Goal: Transaction & Acquisition: Purchase product/service

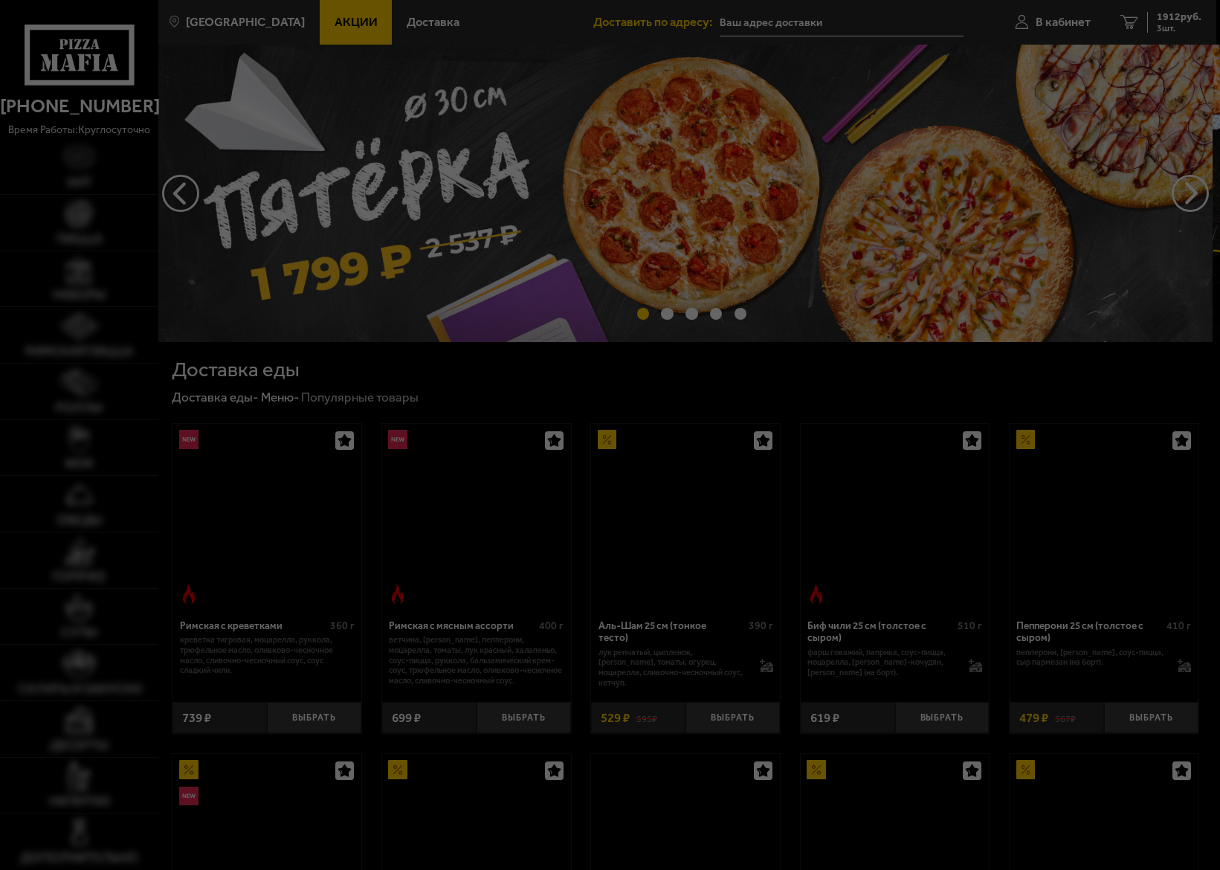
type input "[STREET_ADDRESS]"
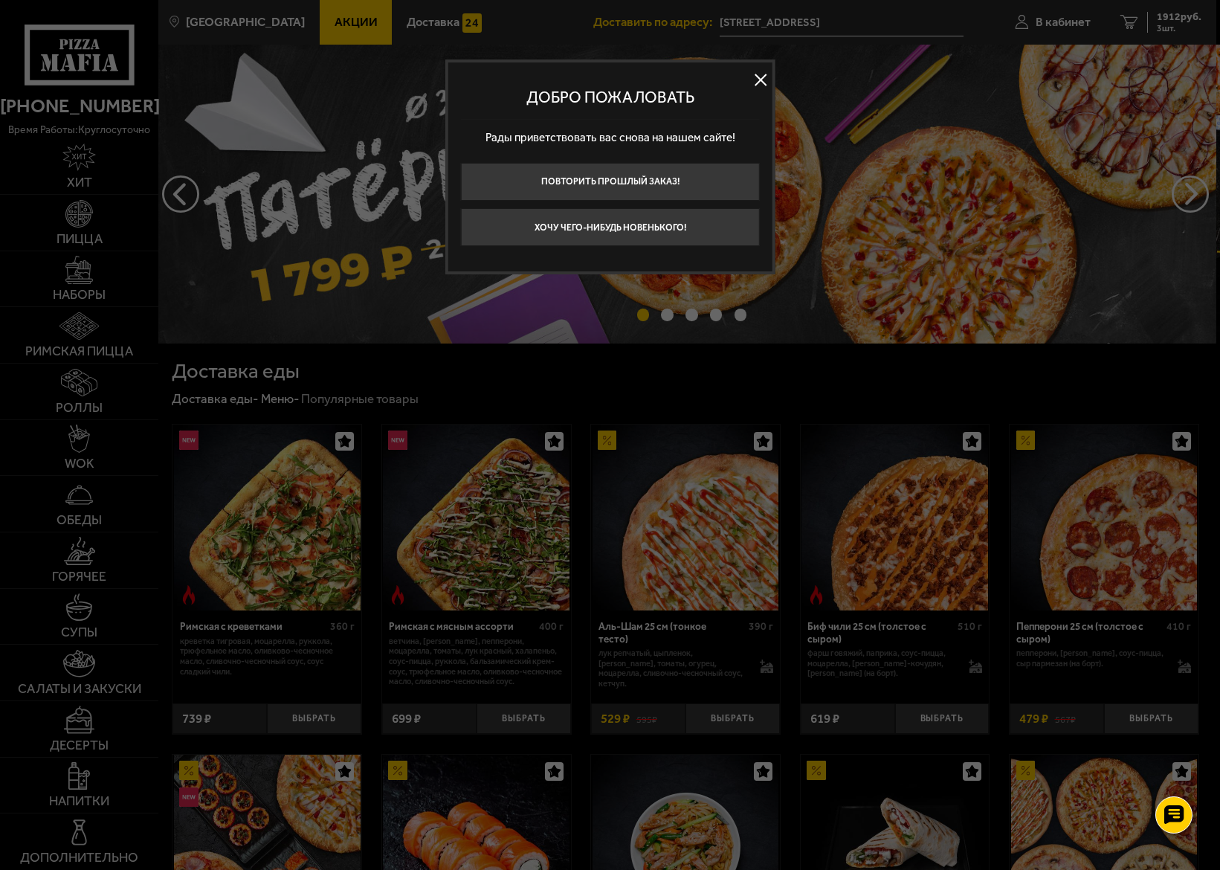
click at [763, 71] on button at bounding box center [761, 79] width 22 height 22
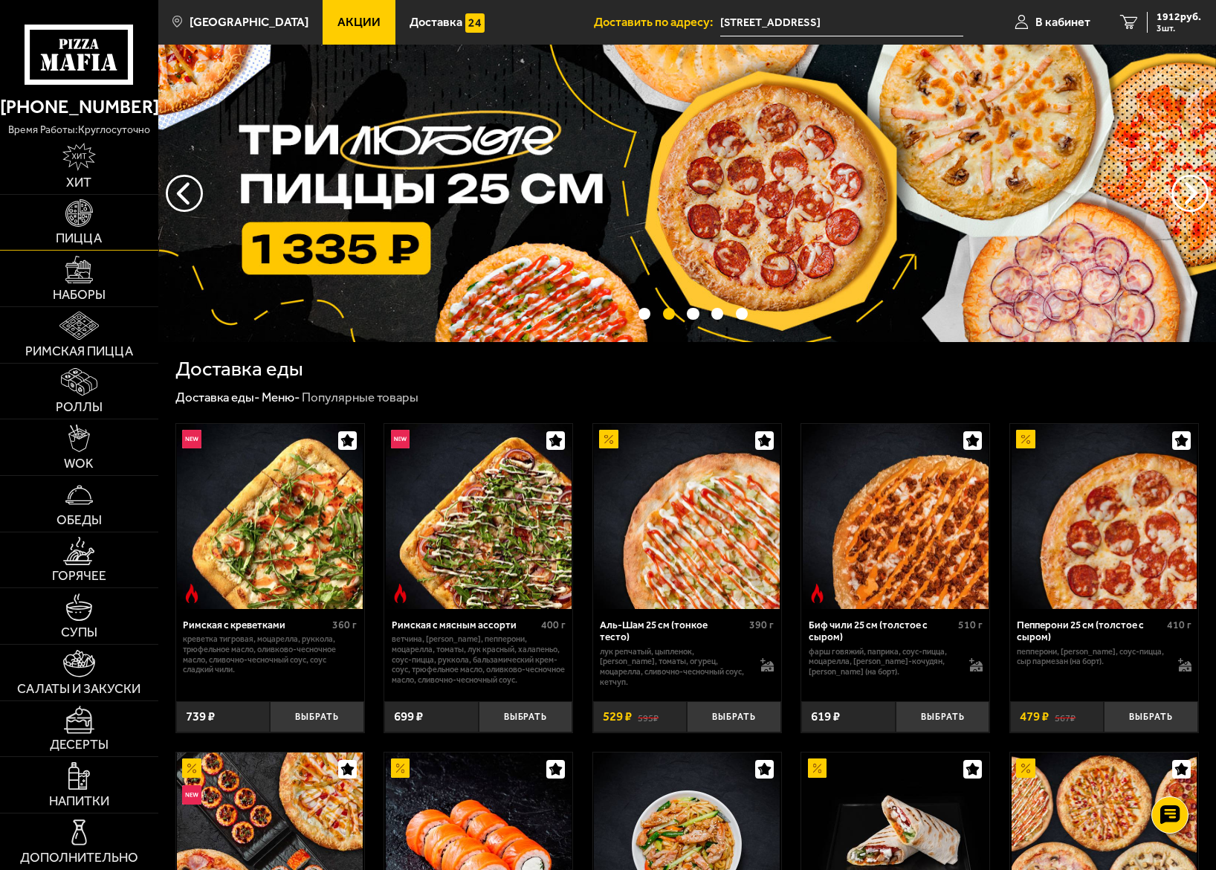
click at [89, 211] on img at bounding box center [78, 212] width 27 height 27
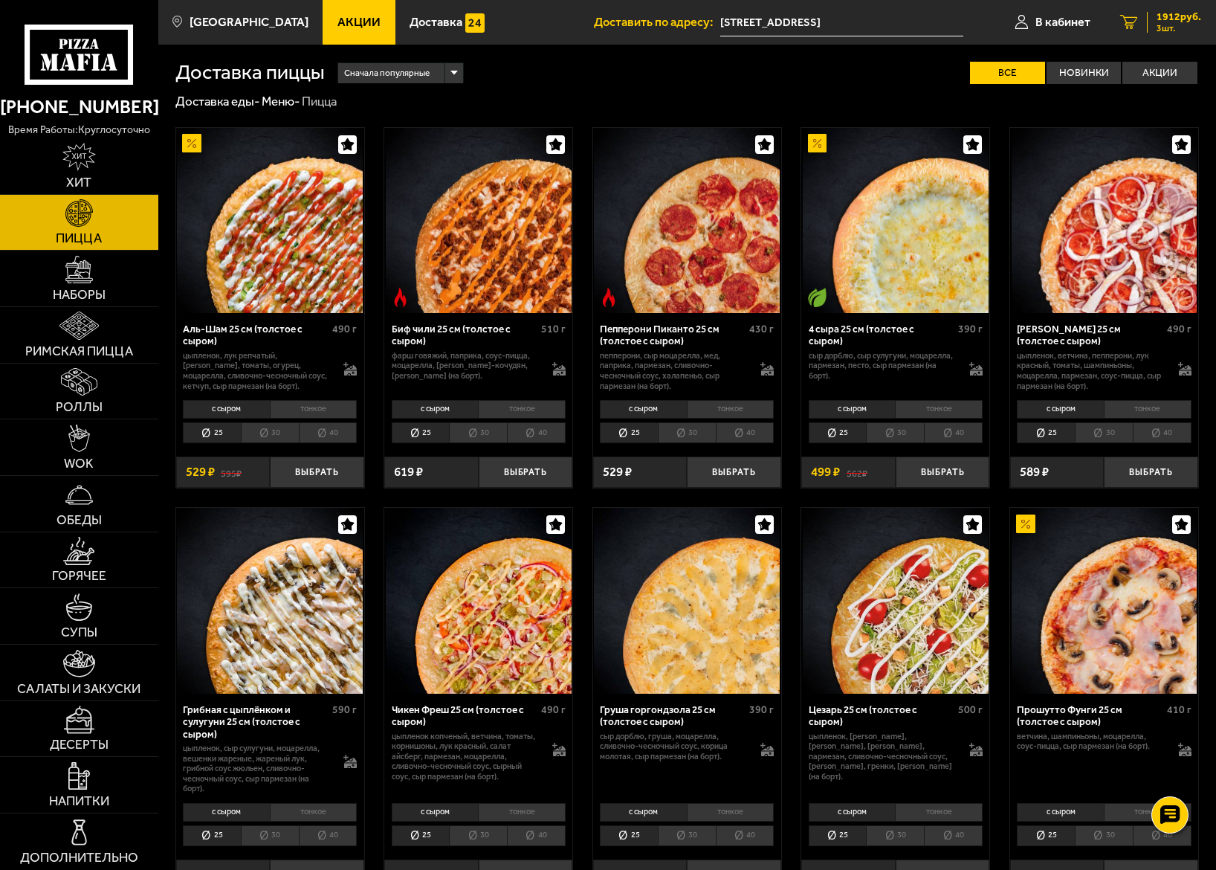
click at [1170, 19] on span "1912 руб." at bounding box center [1178, 17] width 45 height 10
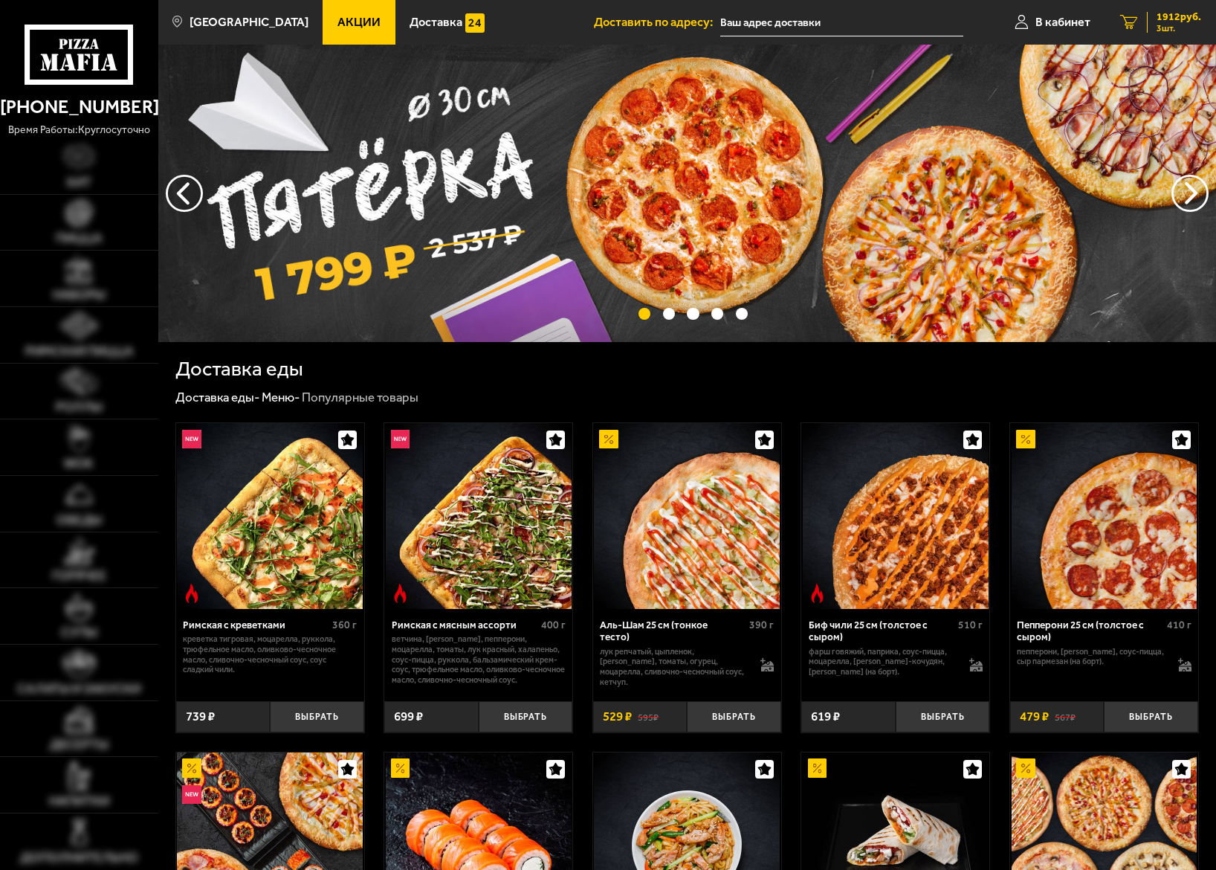
type input "[STREET_ADDRESS]"
click at [1174, 18] on span "1912 руб." at bounding box center [1178, 17] width 45 height 10
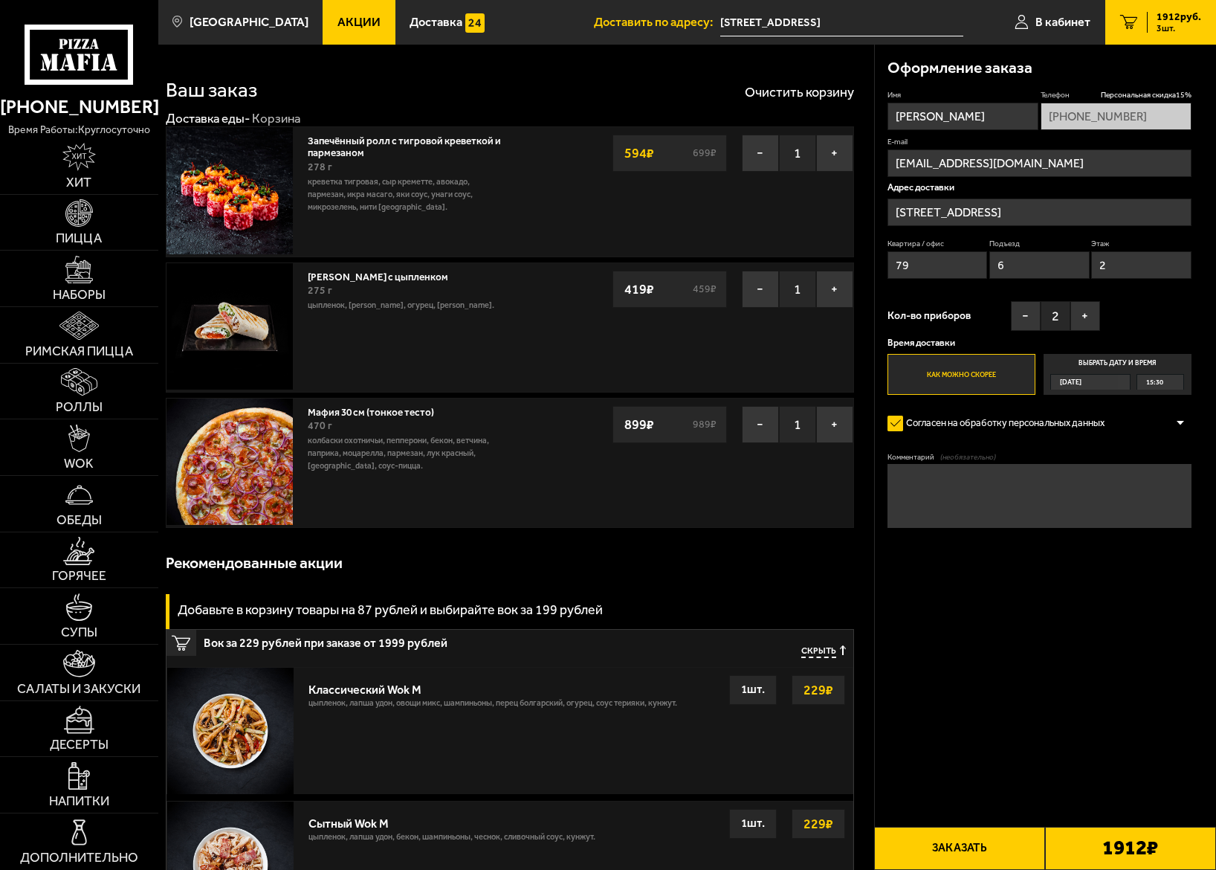
drag, startPoint x: 840, startPoint y: 285, endPoint x: 832, endPoint y: 344, distance: 59.2
click at [840, 288] on button "+" at bounding box center [834, 289] width 37 height 37
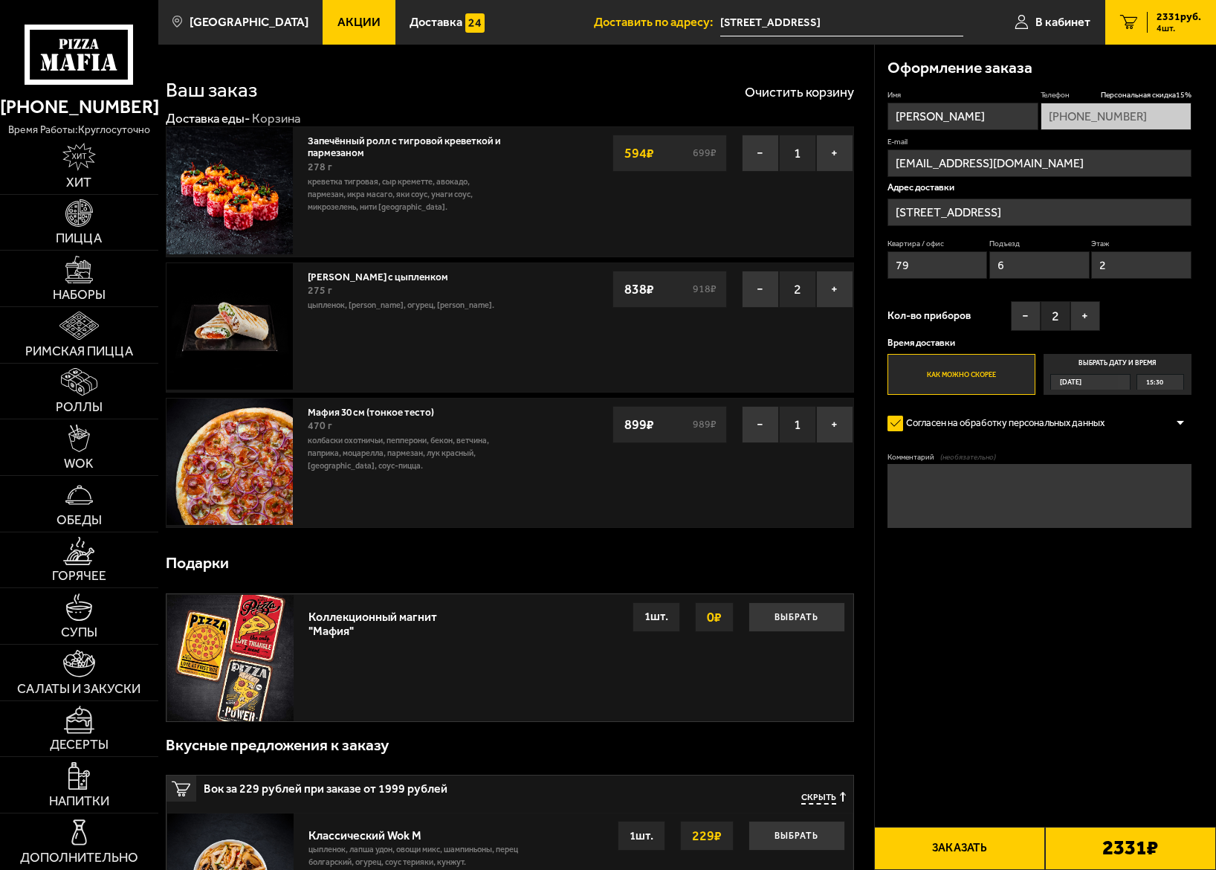
click at [965, 845] on button "Заказать" at bounding box center [959, 847] width 171 height 43
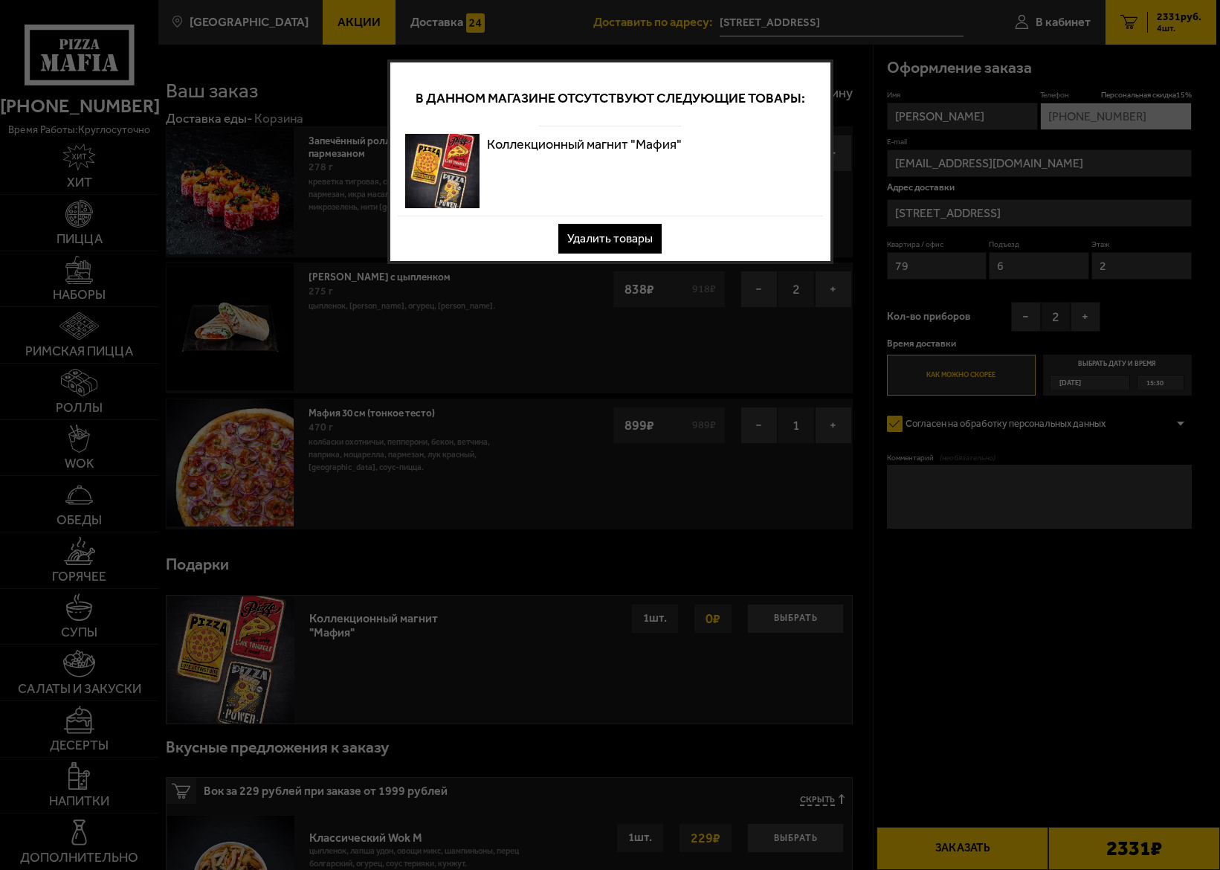
drag, startPoint x: 635, startPoint y: 240, endPoint x: 662, endPoint y: 201, distance: 48.0
click at [635, 239] on button "Удалить товары" at bounding box center [609, 239] width 103 height 30
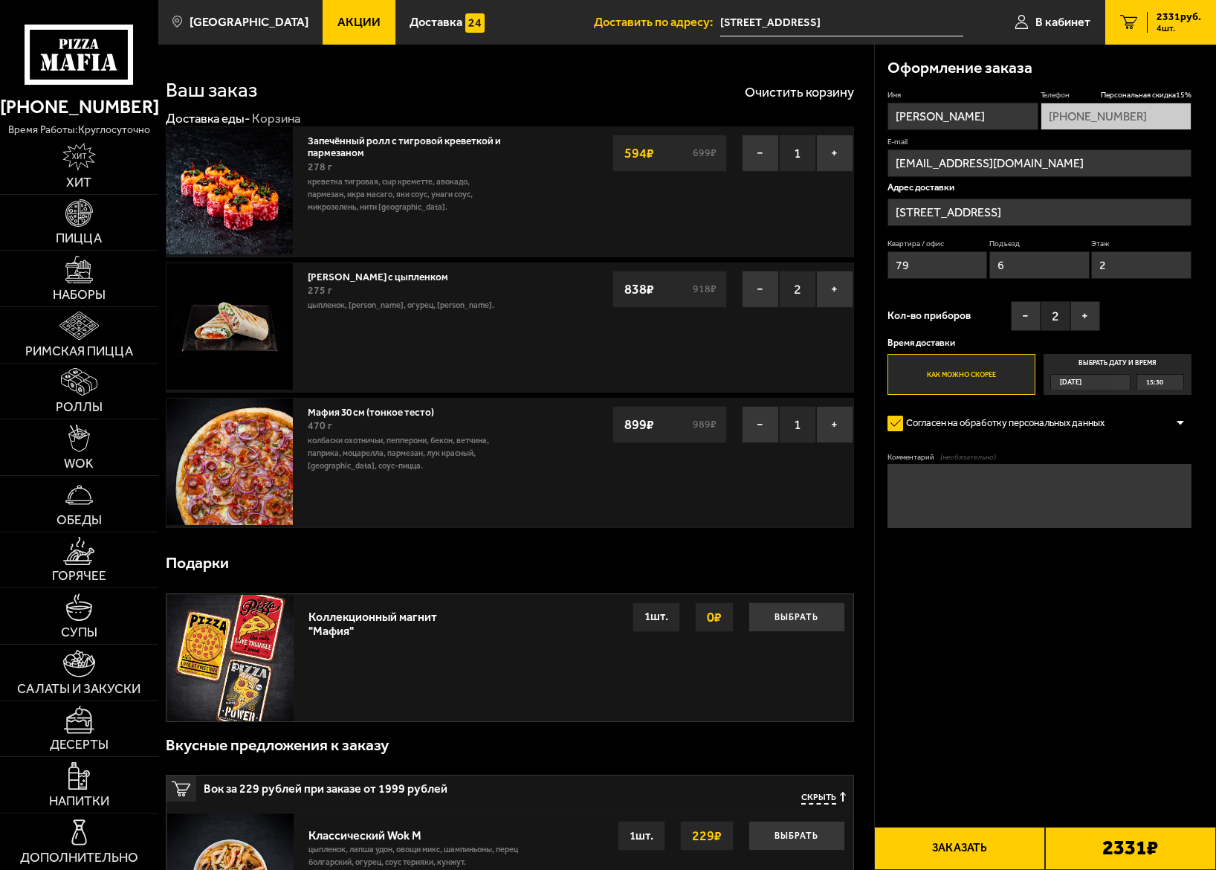
click at [963, 852] on button "Заказать" at bounding box center [959, 847] width 171 height 43
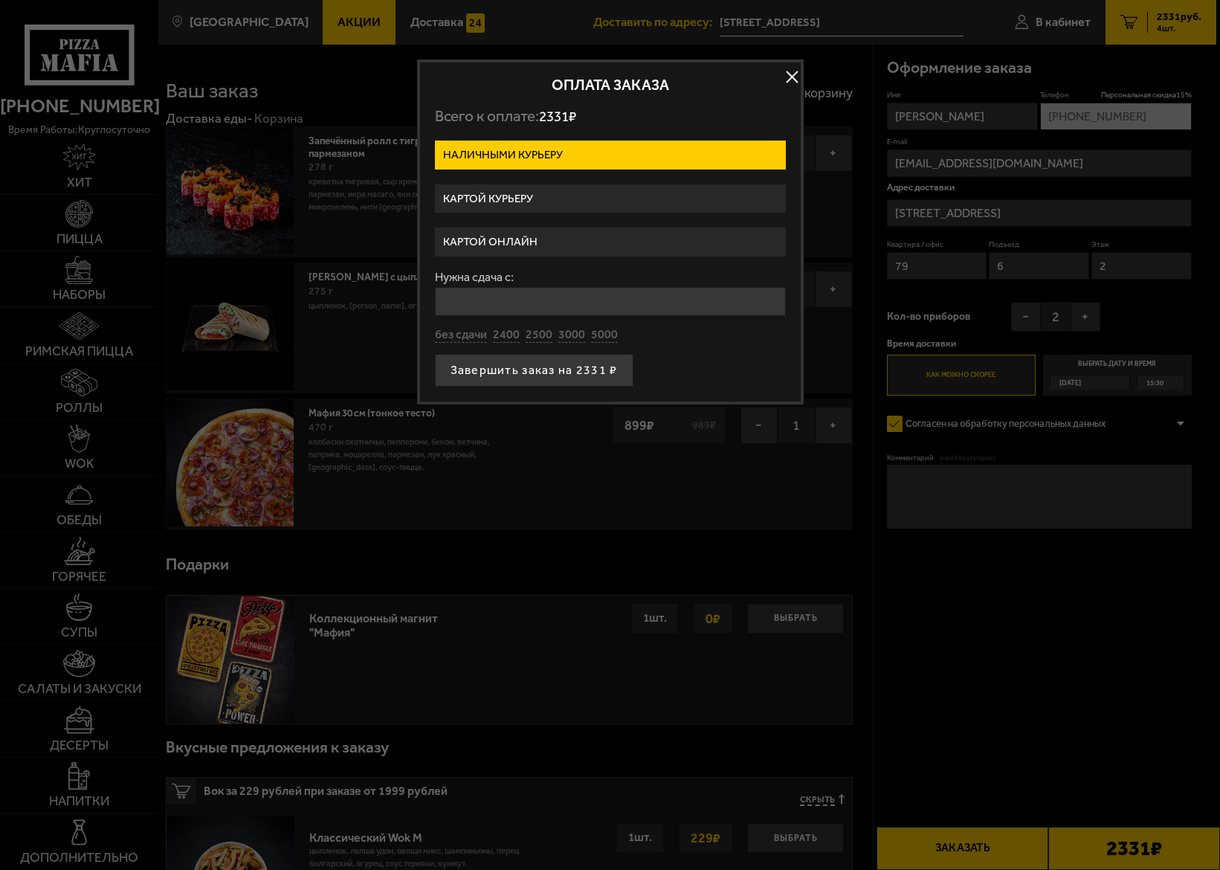
click at [485, 242] on label "Картой онлайн" at bounding box center [610, 241] width 351 height 29
click at [0, 0] on input "Картой онлайн" at bounding box center [0, 0] width 0 height 0
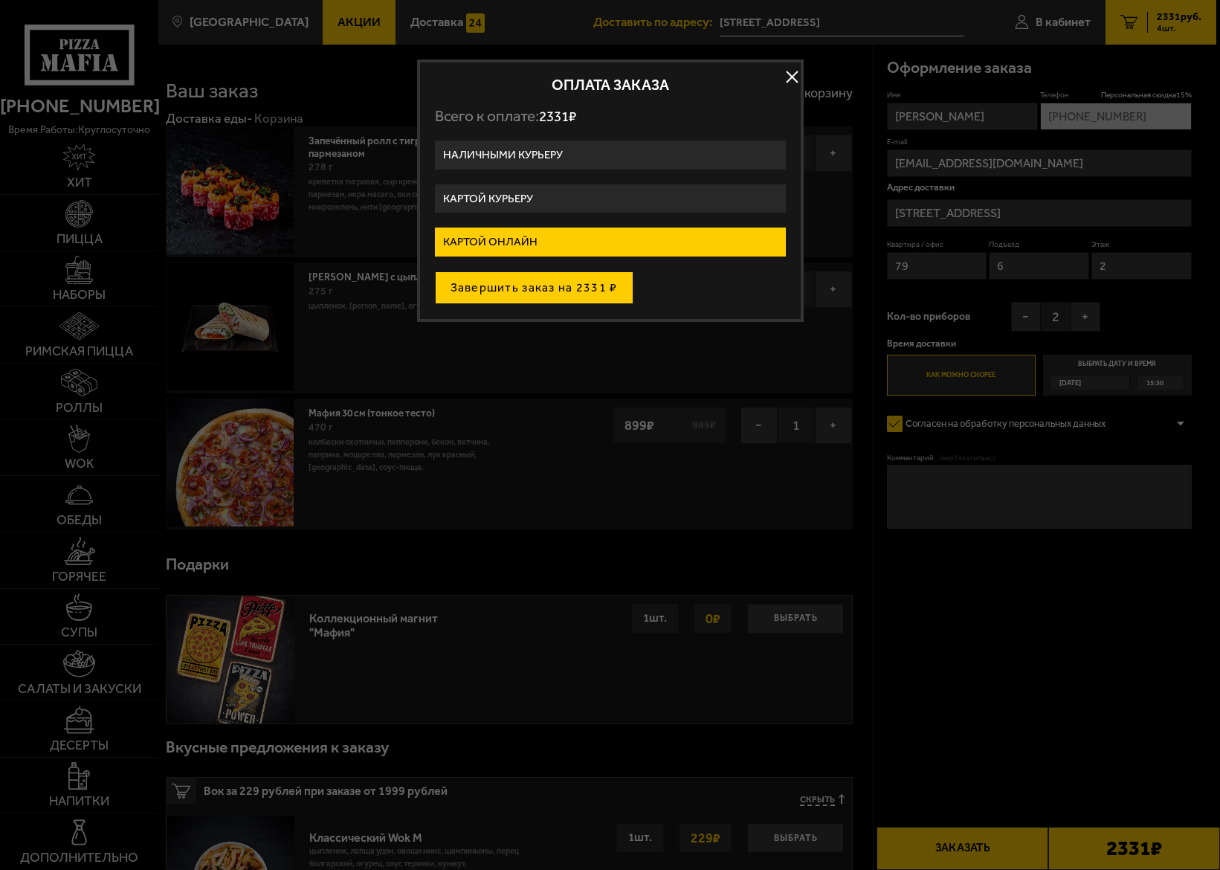
click at [565, 285] on button "Завершить заказ на 2331 ₽" at bounding box center [534, 287] width 198 height 33
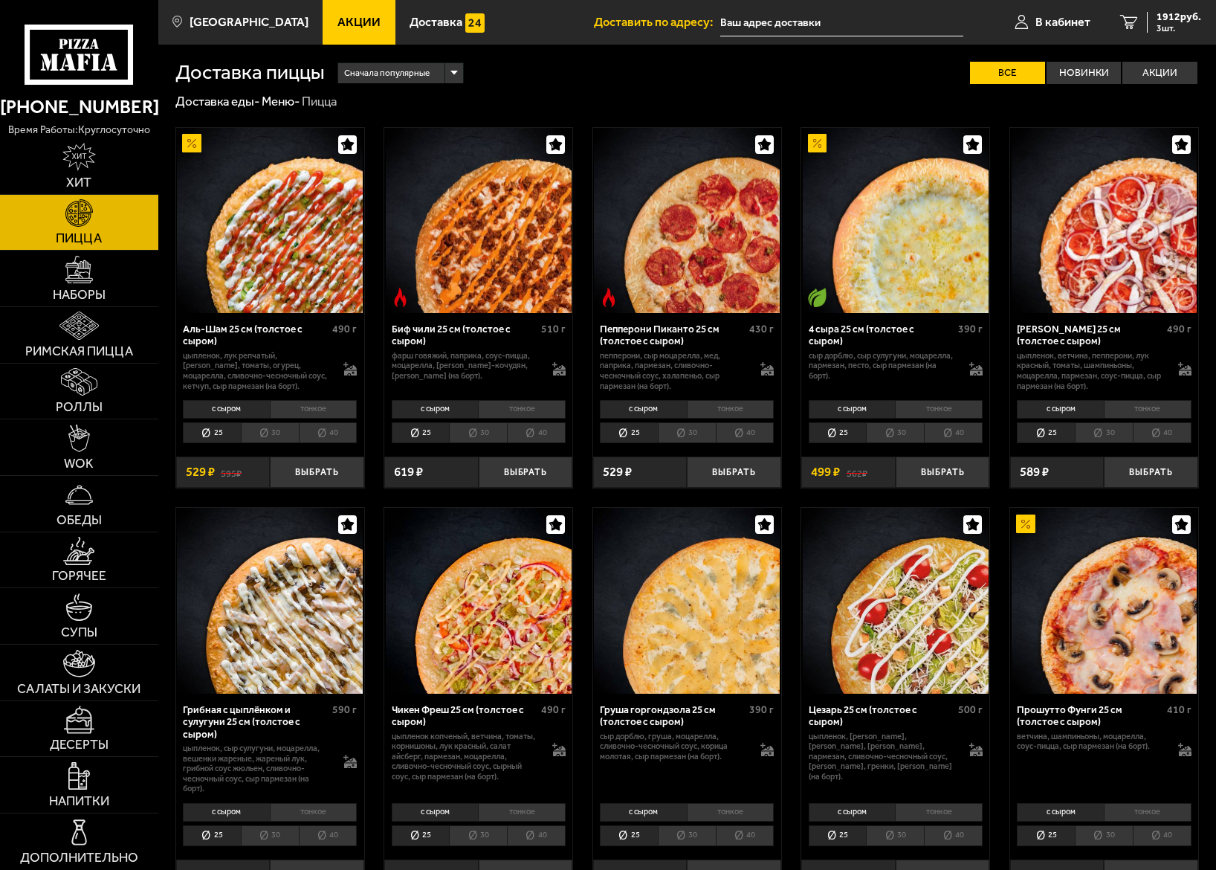
type input "[STREET_ADDRESS]"
click at [1090, 75] on label "Новинки" at bounding box center [1083, 73] width 75 height 22
click at [0, 0] on input "Новинки" at bounding box center [0, 0] width 0 height 0
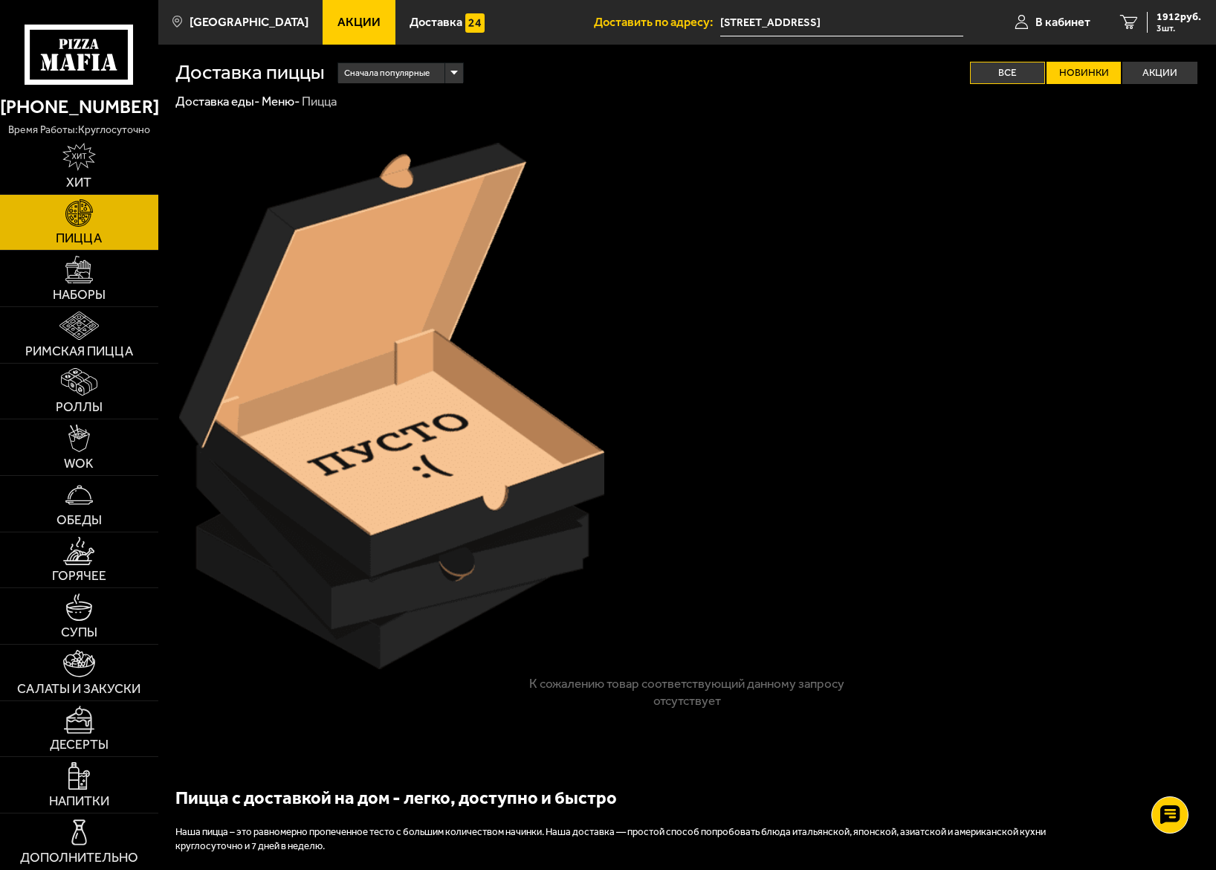
click at [1012, 69] on label "Все" at bounding box center [1007, 73] width 75 height 22
click at [0, 0] on input "Все" at bounding box center [0, 0] width 0 height 0
